Goal: Information Seeking & Learning: Learn about a topic

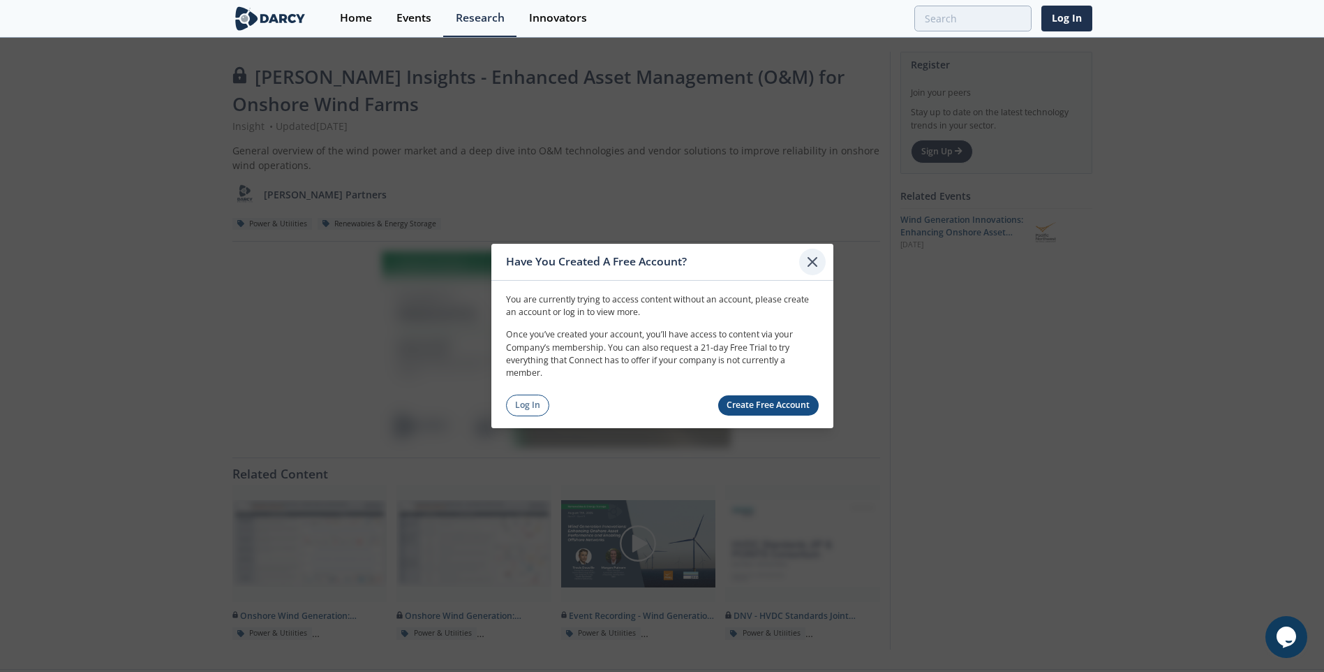
click at [814, 262] on icon at bounding box center [812, 261] width 17 height 17
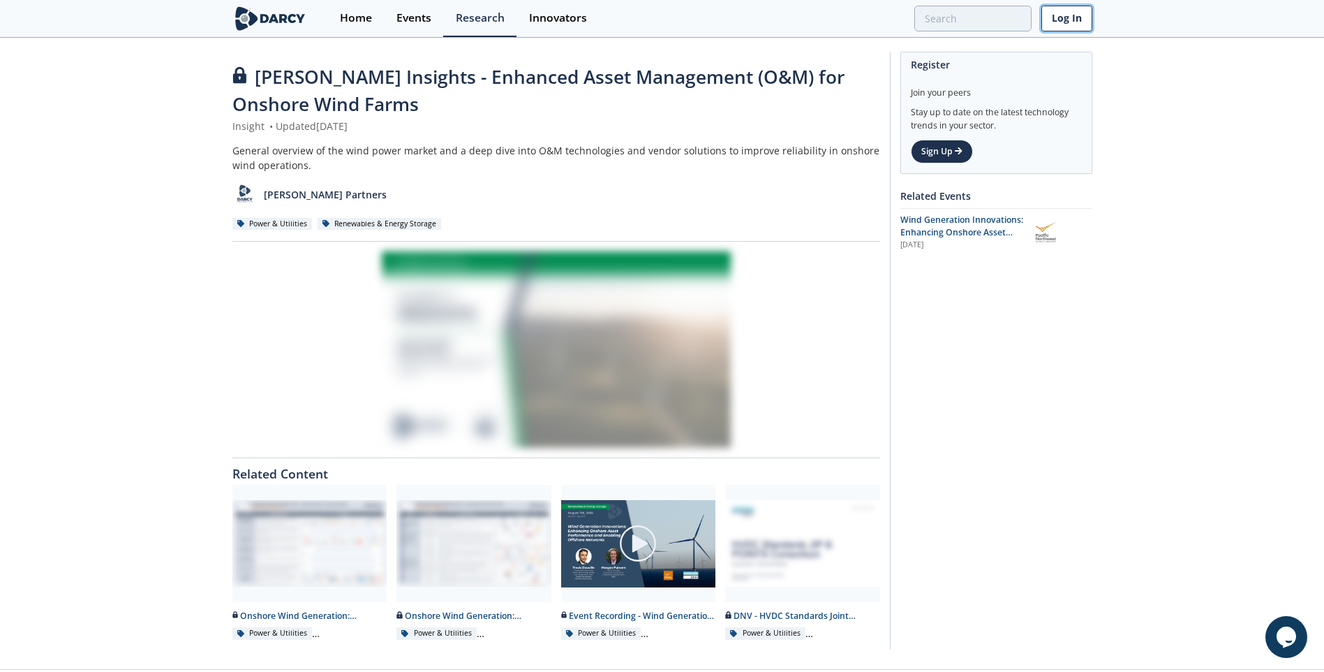
click at [1068, 17] on link "Log In" at bounding box center [1067, 19] width 51 height 26
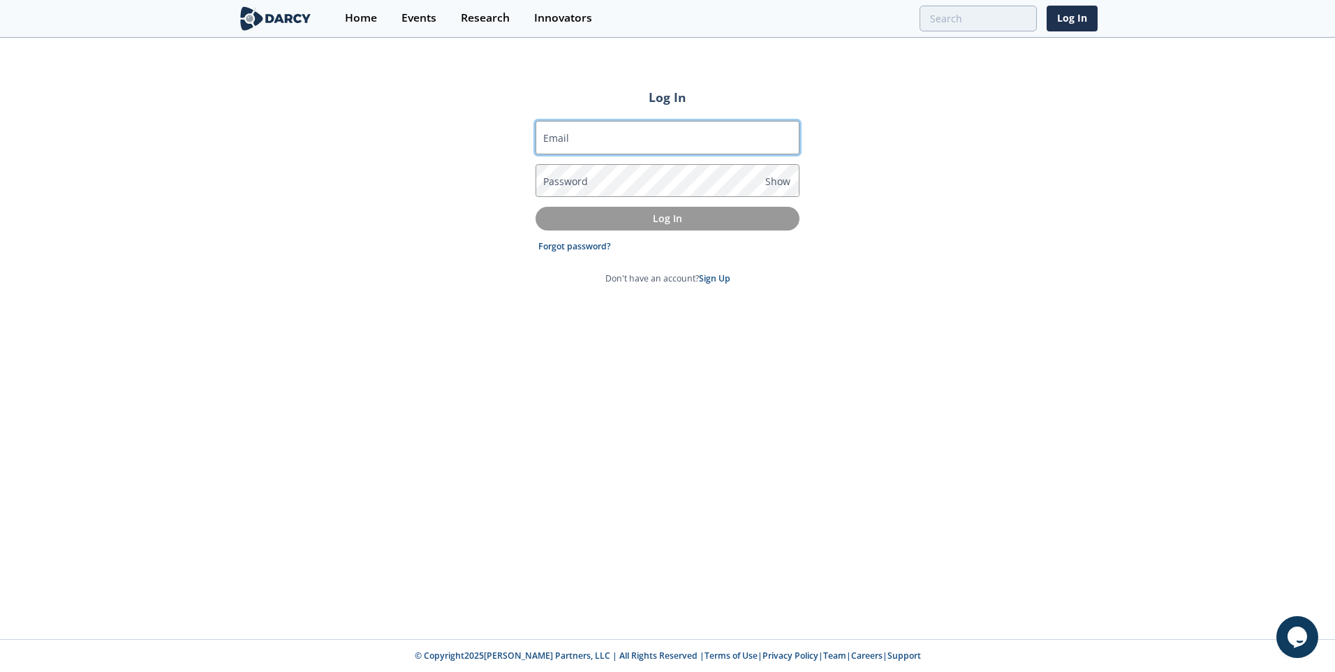
click at [761, 136] on input "Email" at bounding box center [667, 138] width 264 height 34
type input "[PERSON_NAME][EMAIL_ADDRESS][DOMAIN_NAME]"
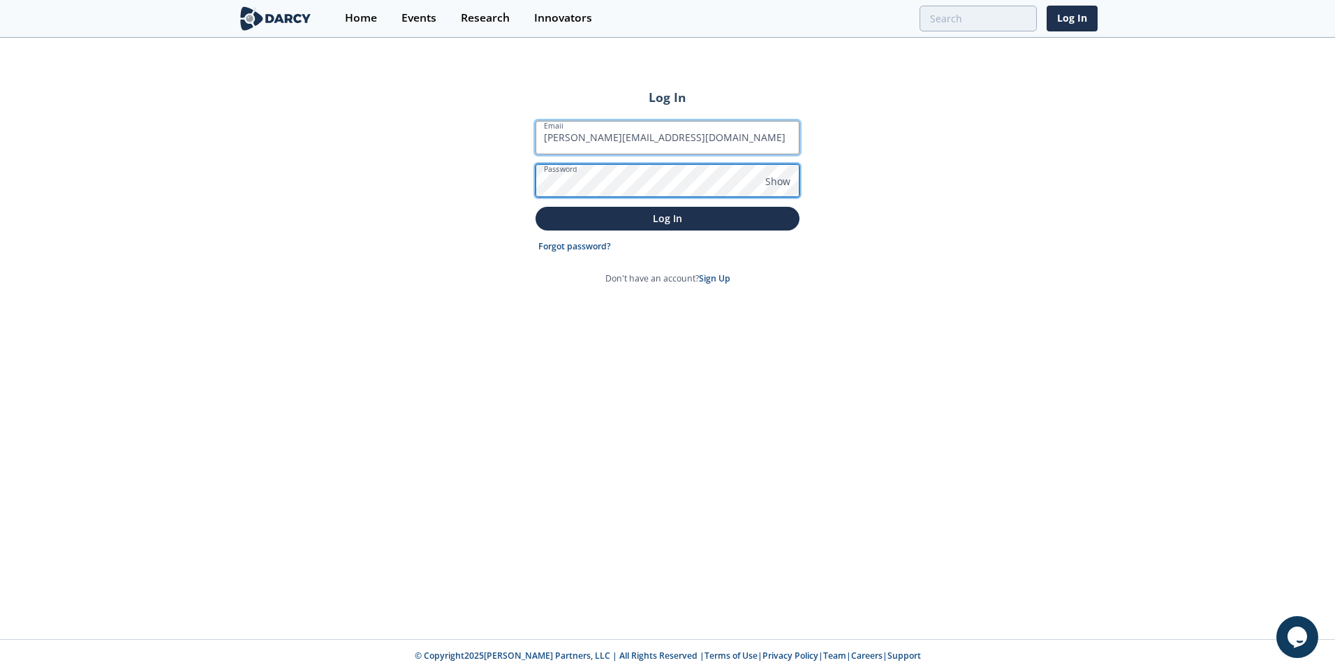
click at [535, 207] on button "Log In" at bounding box center [667, 218] width 264 height 23
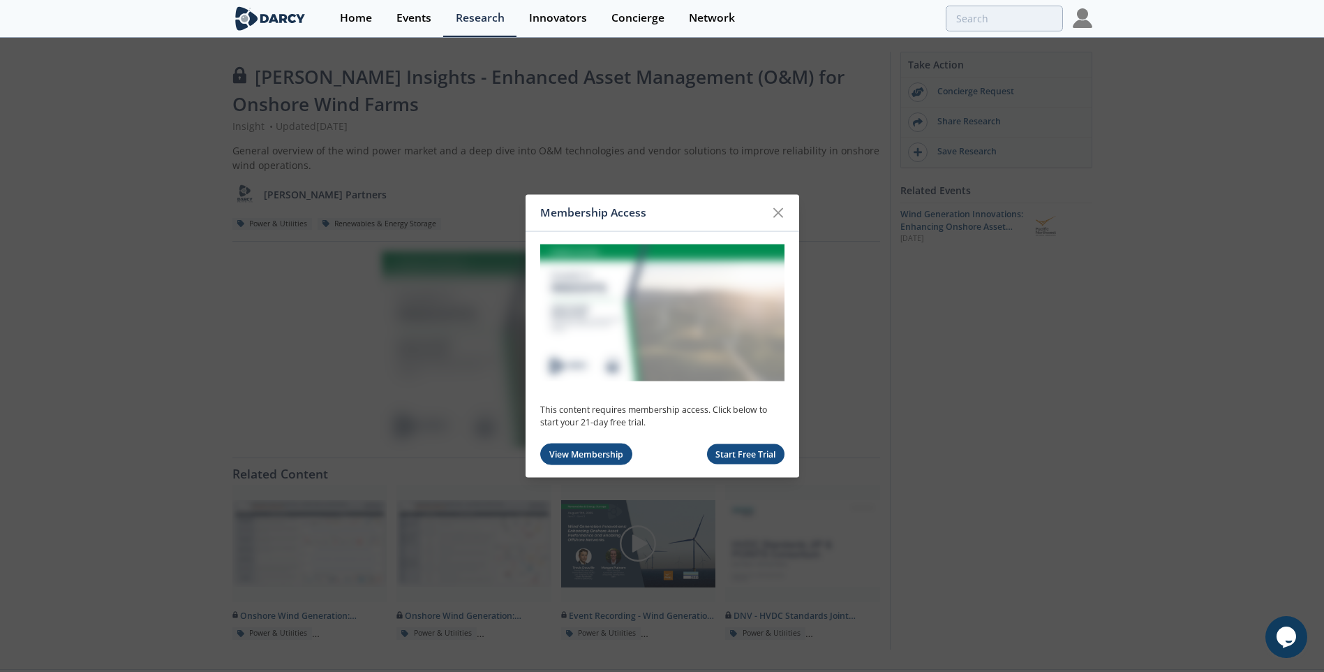
click at [605, 449] on link "View Membership" at bounding box center [586, 454] width 93 height 22
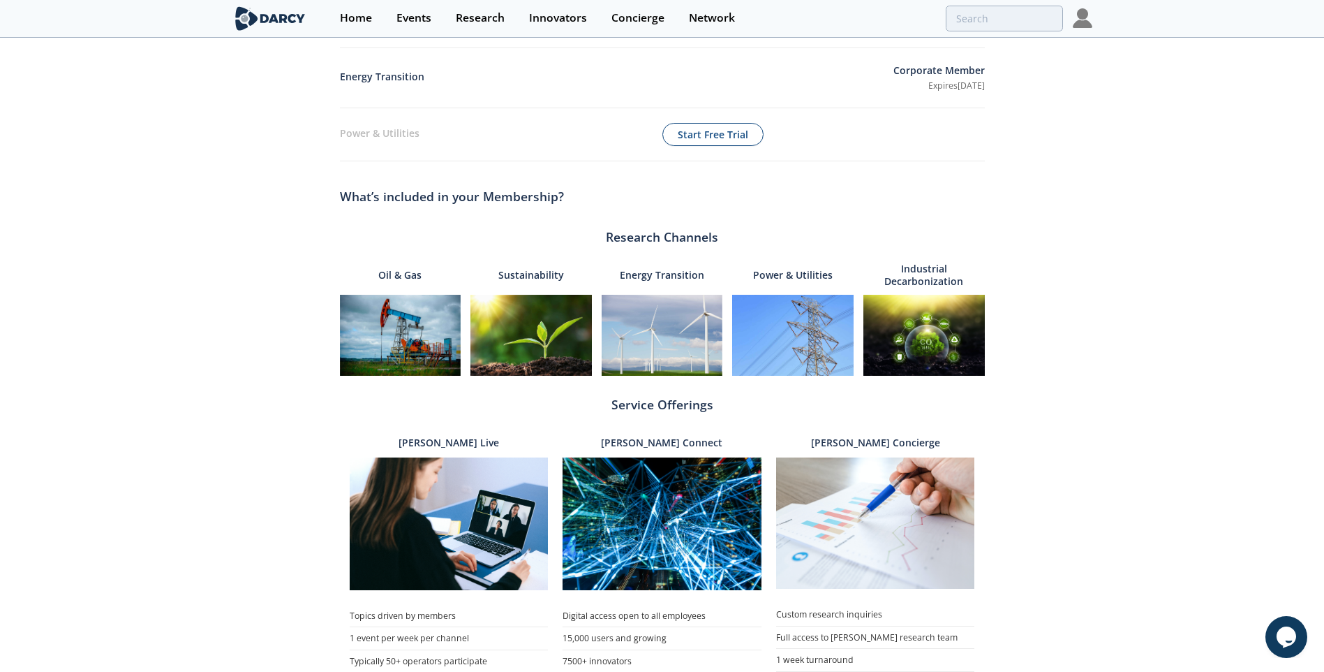
scroll to position [279, 0]
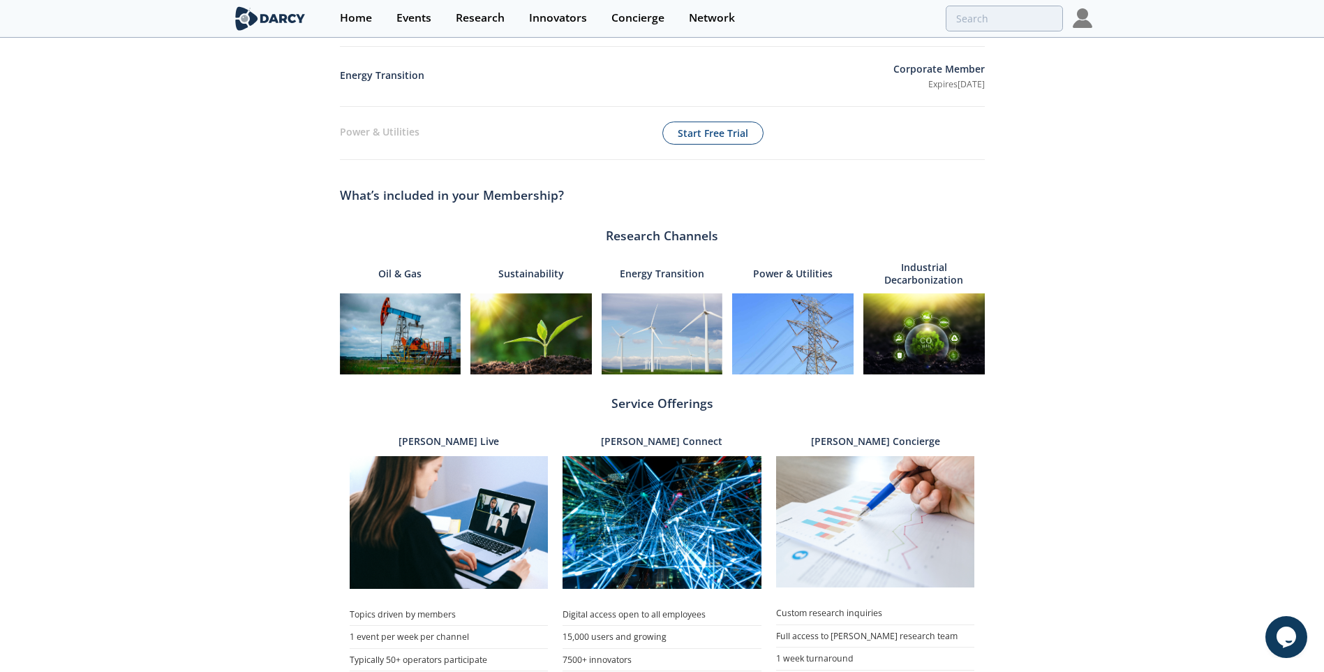
drag, startPoint x: 927, startPoint y: 268, endPoint x: 890, endPoint y: 327, distance: 69.9
click at [891, 327] on img at bounding box center [924, 333] width 121 height 81
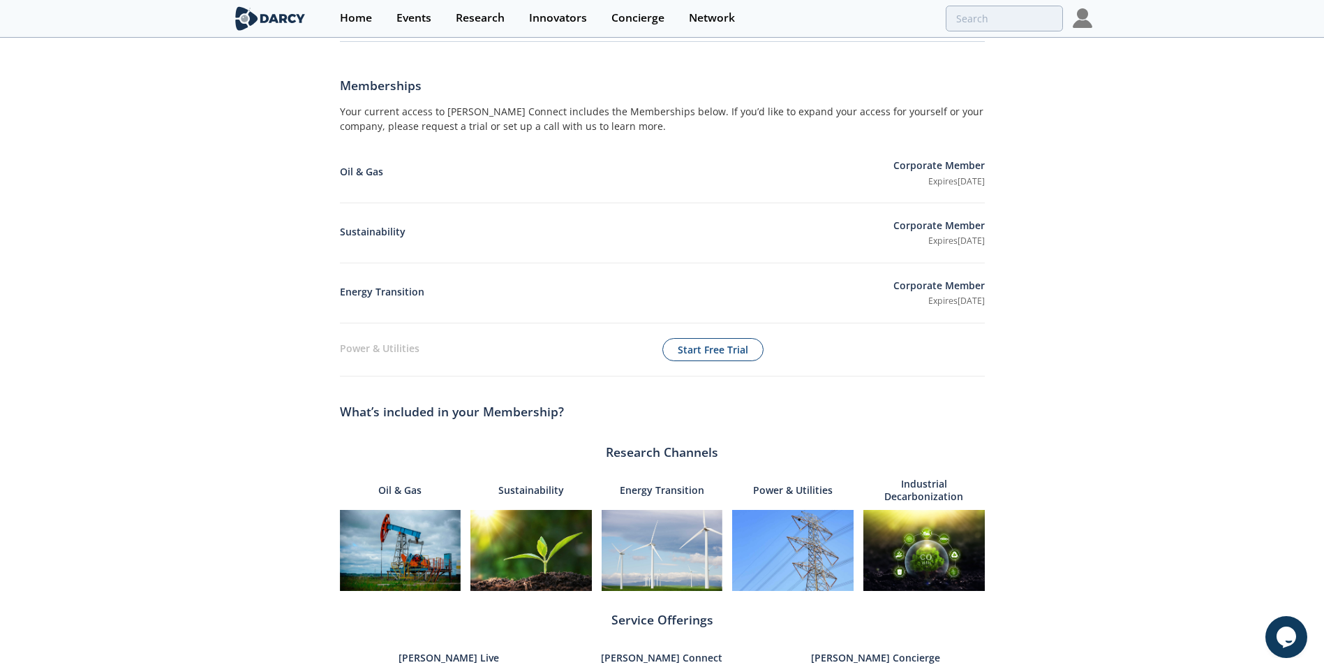
scroll to position [36, 0]
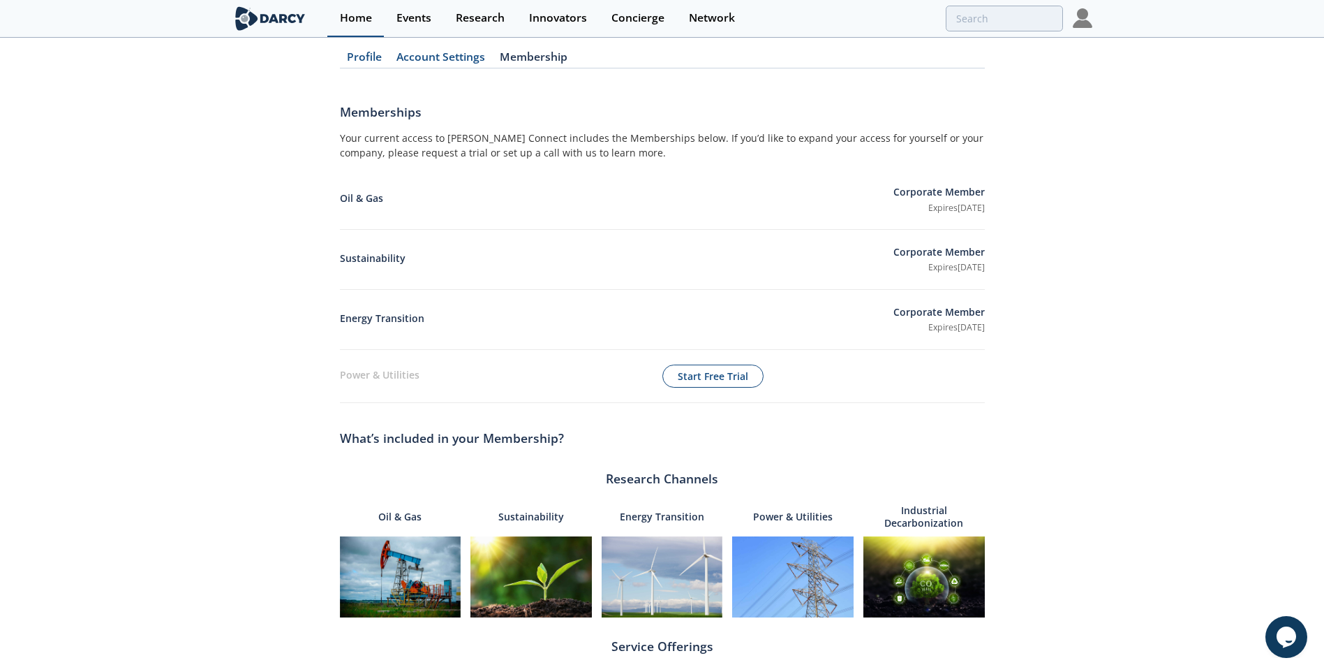
click at [364, 14] on div "Home" at bounding box center [356, 18] width 32 height 11
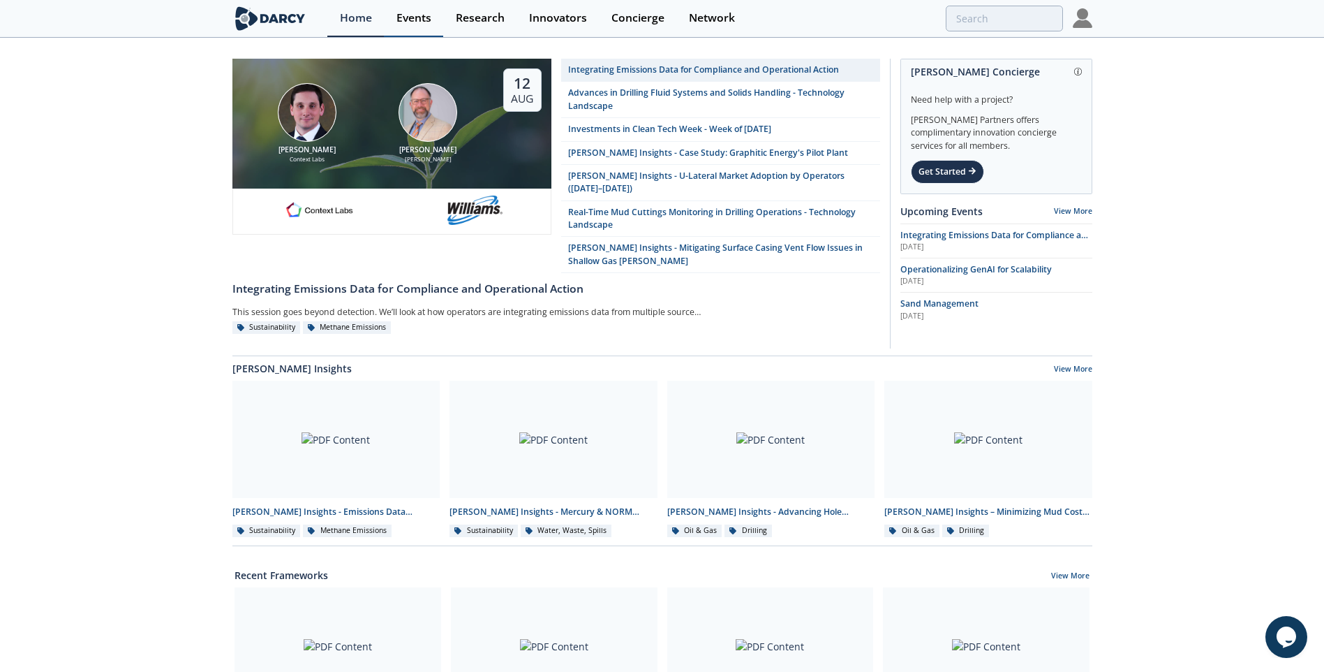
click at [418, 19] on div "Events" at bounding box center [414, 18] width 35 height 11
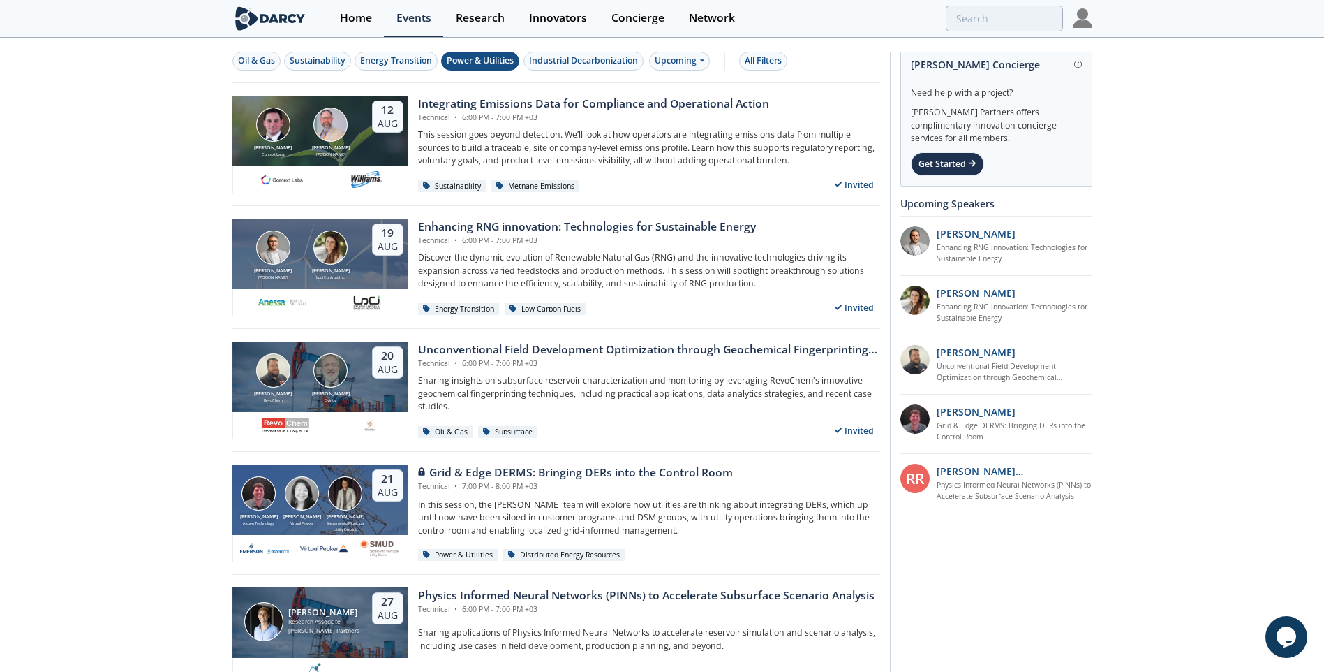
click at [484, 63] on div "Power & Utilities" at bounding box center [480, 60] width 67 height 13
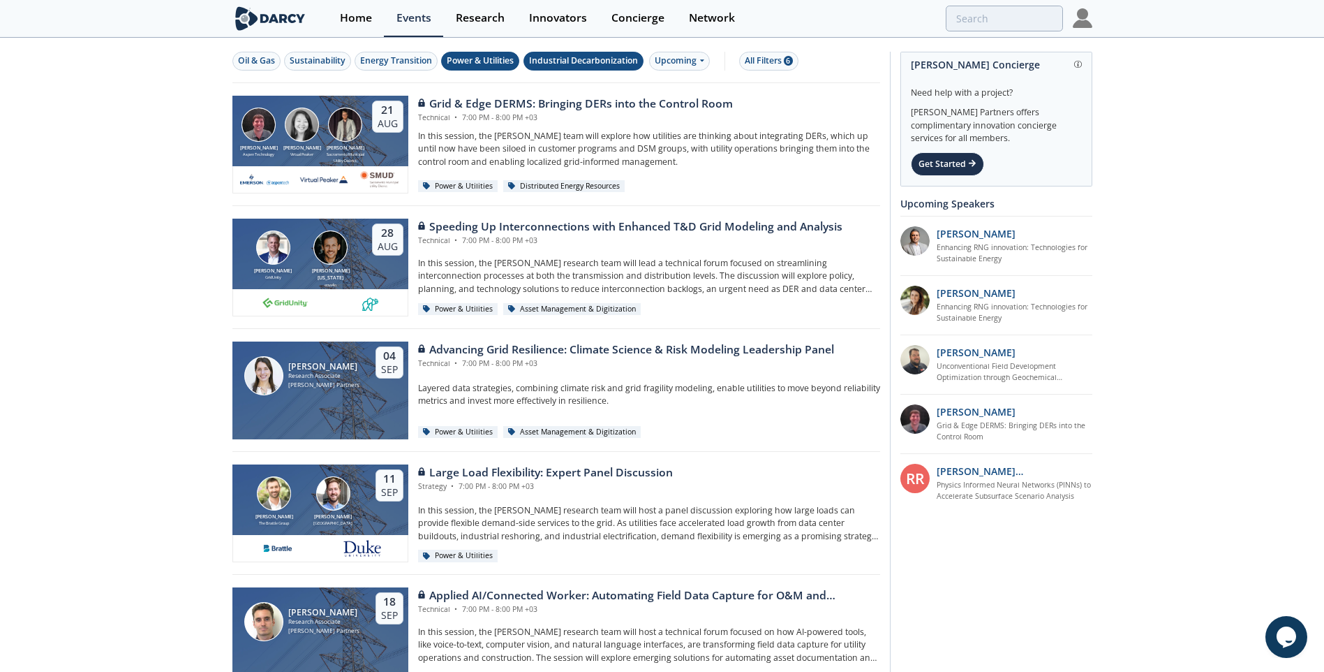
click at [584, 60] on div "Industrial Decarbonization" at bounding box center [583, 60] width 109 height 13
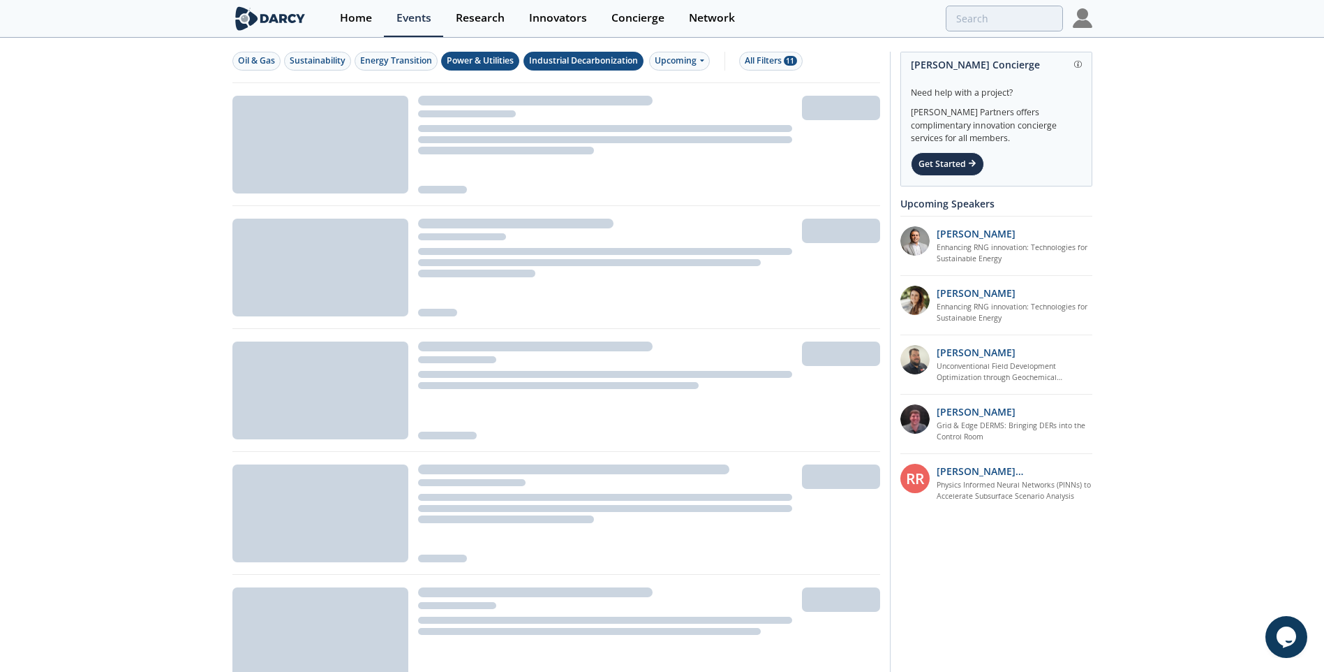
click at [503, 63] on div "Power & Utilities" at bounding box center [480, 60] width 67 height 13
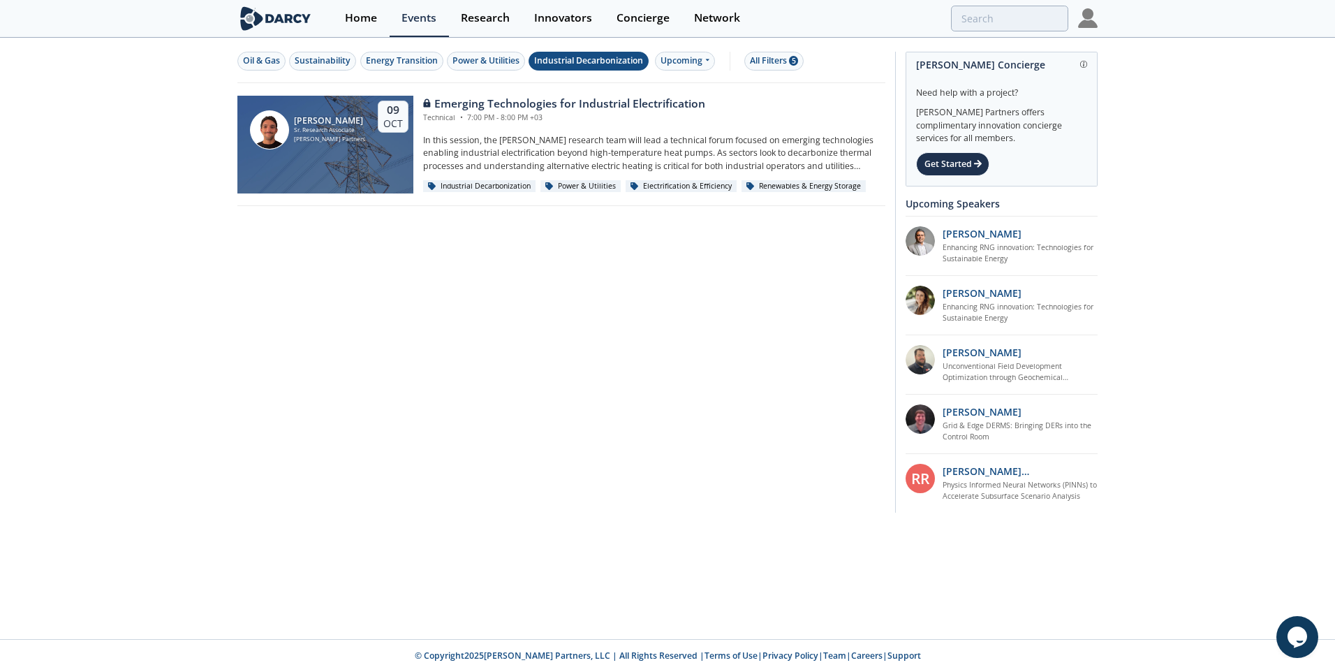
click at [565, 61] on div "Industrial Decarbonization" at bounding box center [588, 60] width 109 height 13
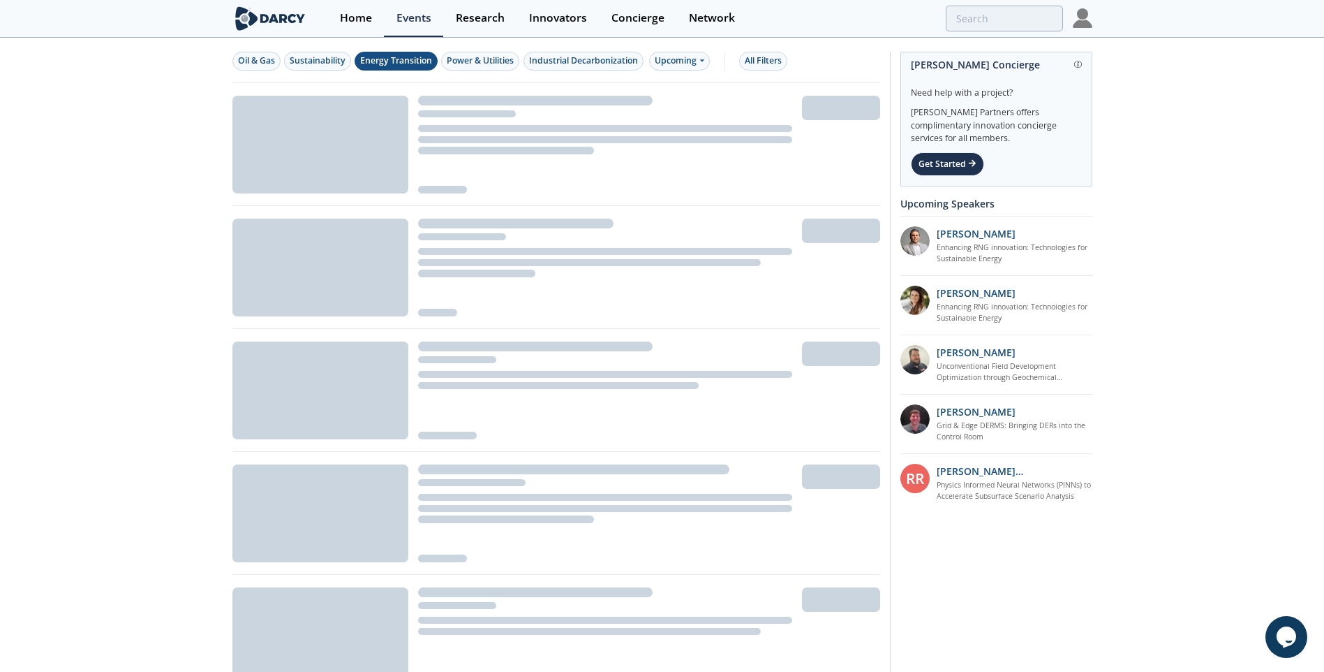
click at [397, 57] on div "Energy Transition" at bounding box center [396, 60] width 72 height 13
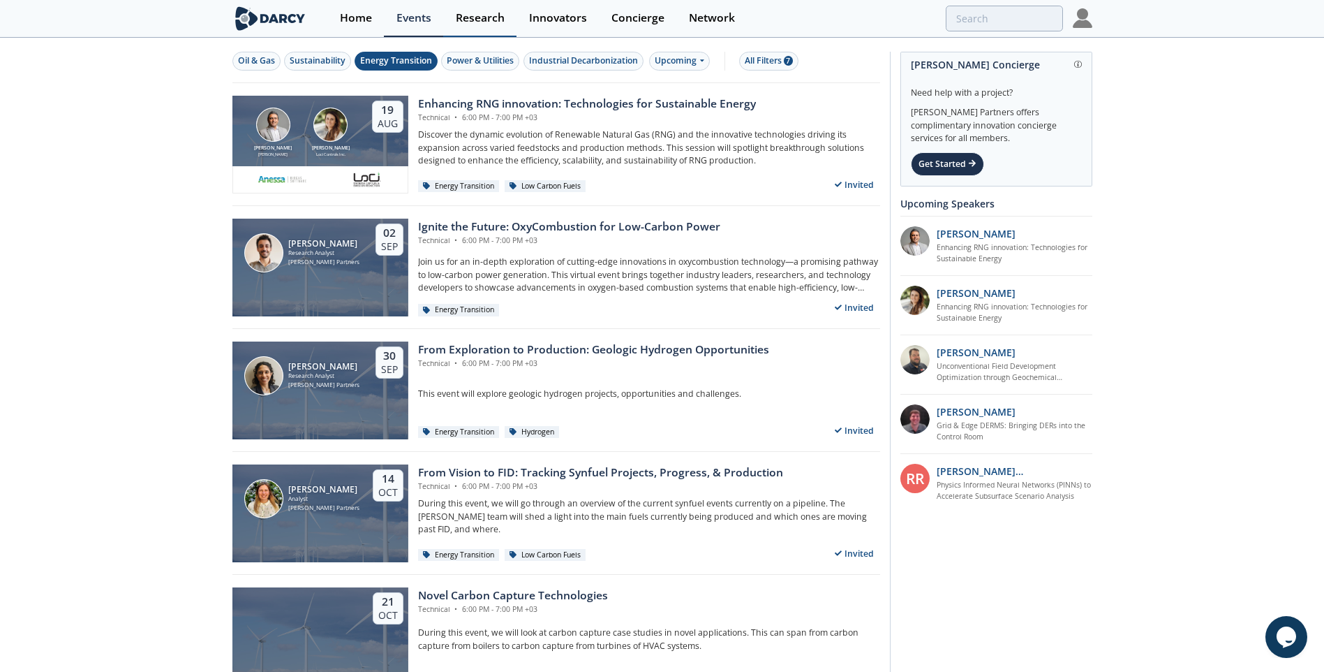
click at [495, 13] on div "Research" at bounding box center [480, 18] width 49 height 11
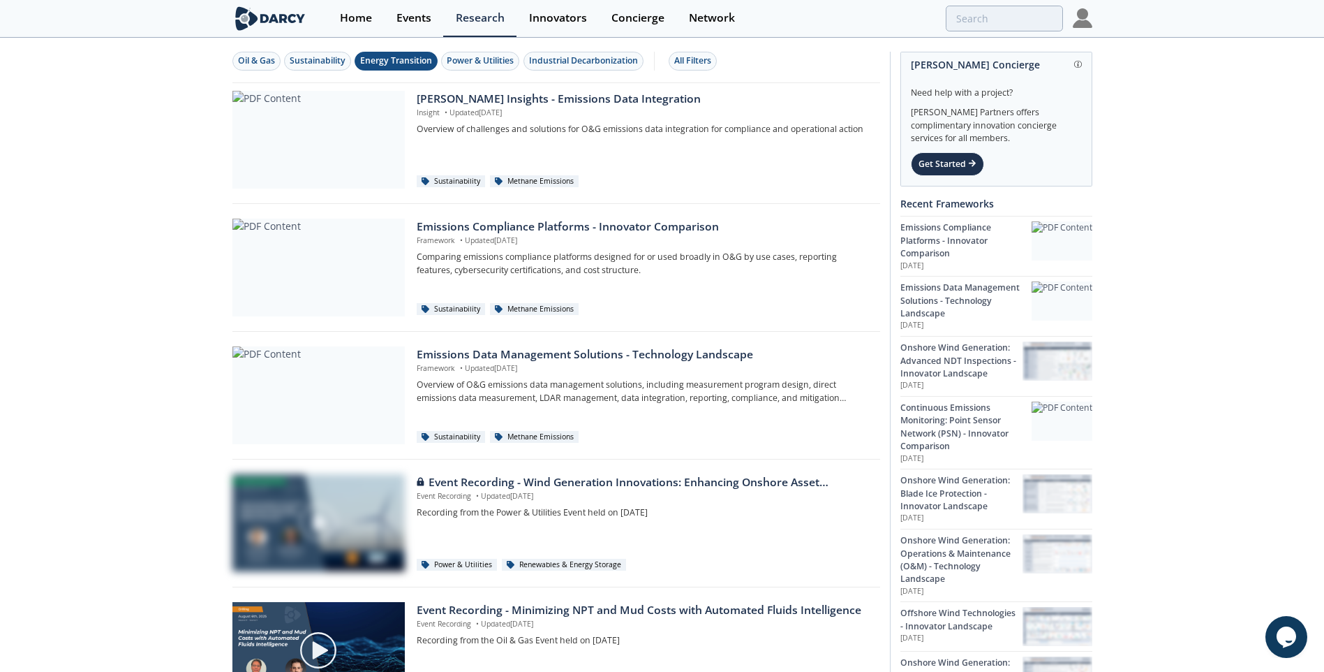
click at [411, 61] on div "Energy Transition" at bounding box center [396, 60] width 72 height 13
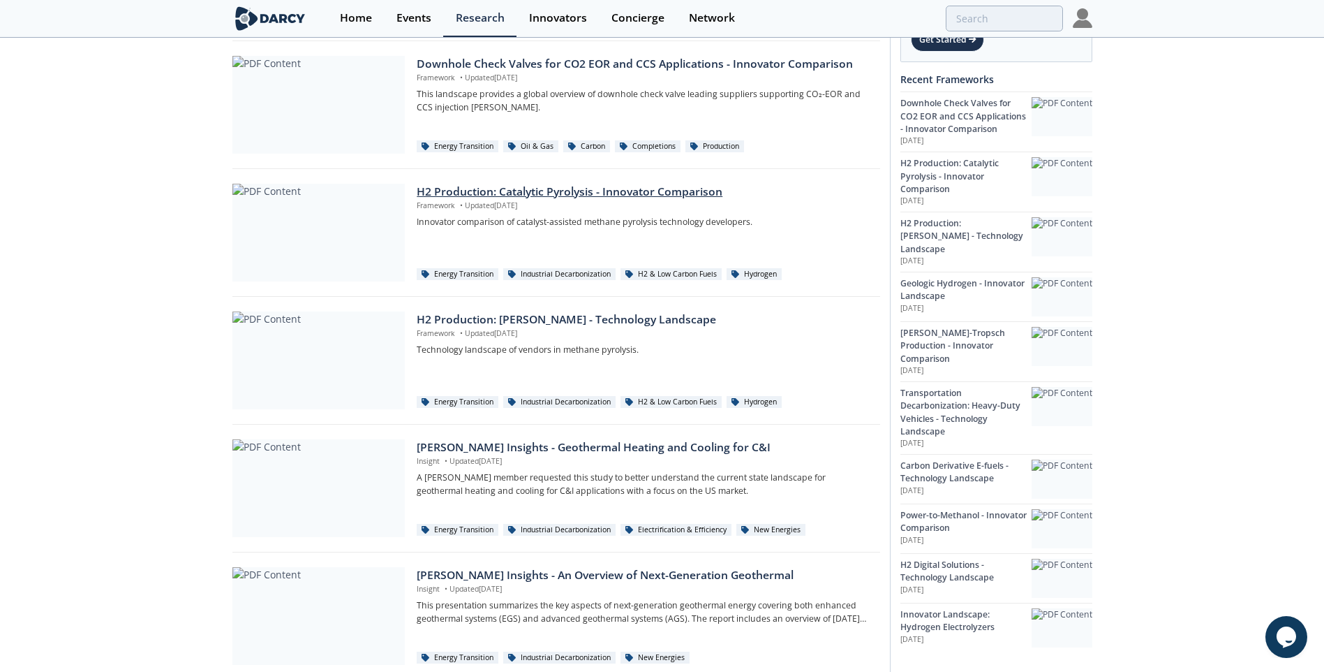
scroll to position [698, 0]
